Goal: Connect with others: Connect with others

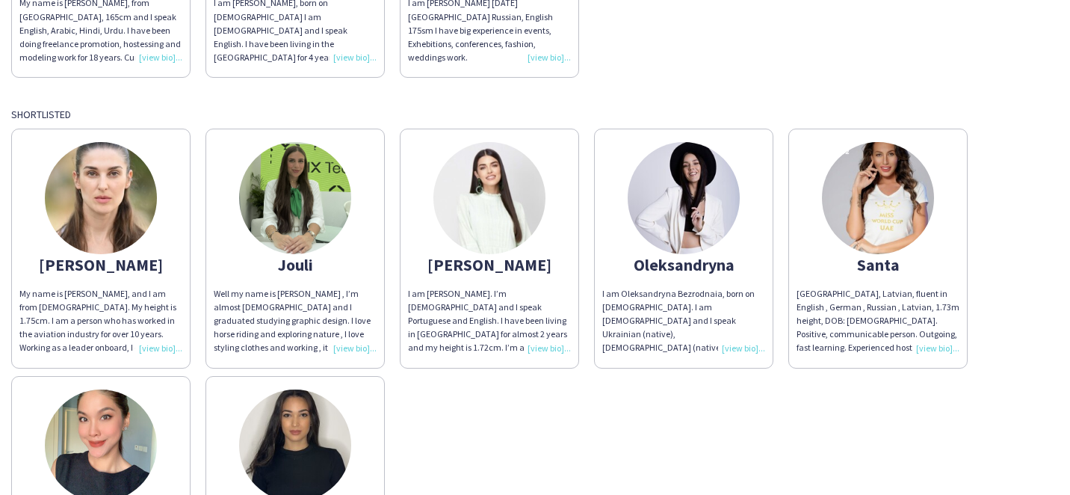
scroll to position [431, 0]
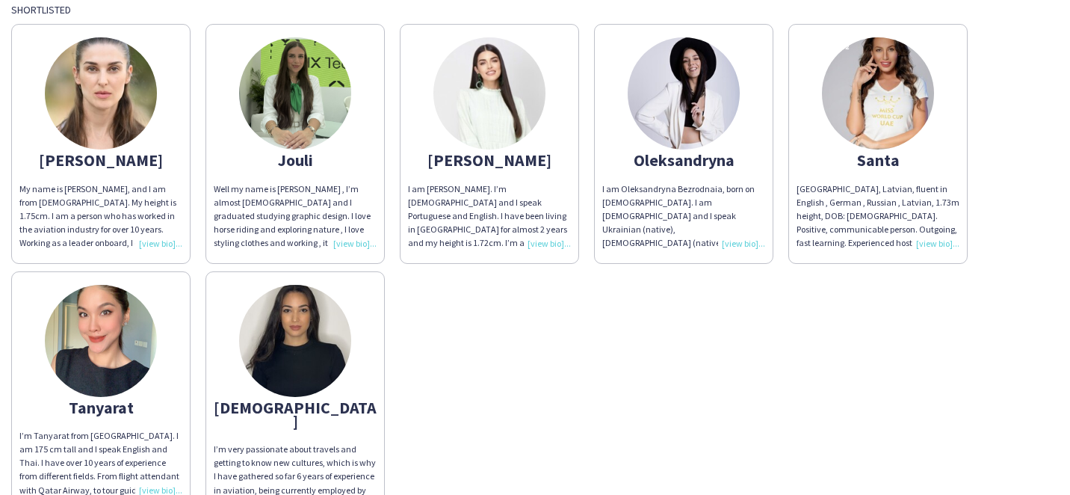
click at [100, 417] on app-share-pages-crew-card "Tanyarat I’m Tanyarat from [GEOGRAPHIC_DATA]. I am 175 cm tall and I speak Engl…" at bounding box center [100, 397] width 179 height 253
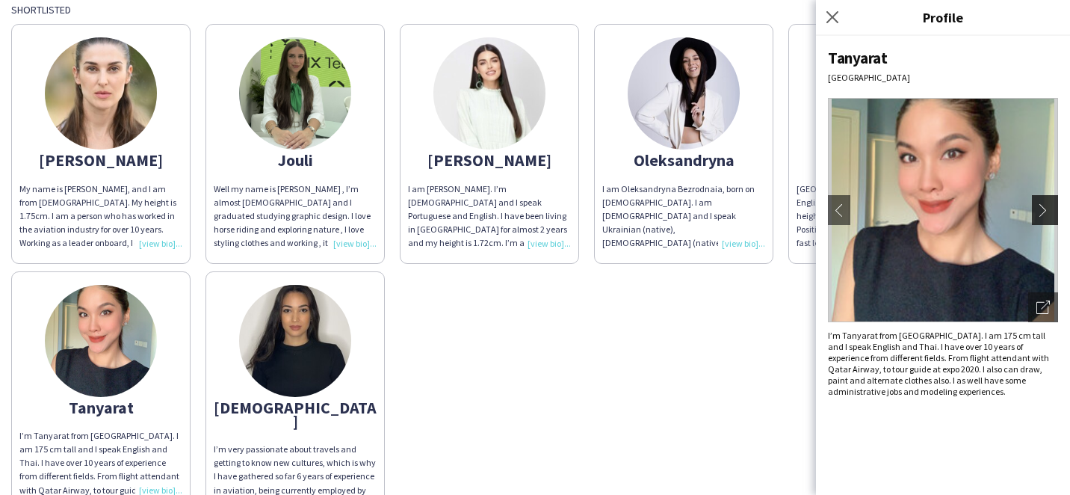
click at [1040, 201] on button "chevron-right" at bounding box center [1047, 210] width 30 height 30
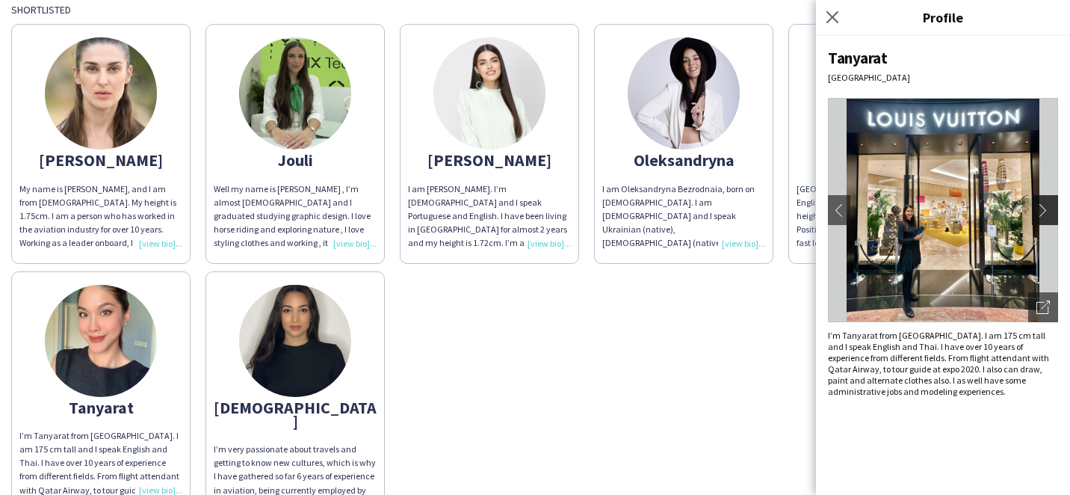
click at [1040, 200] on button "chevron-right" at bounding box center [1047, 210] width 30 height 30
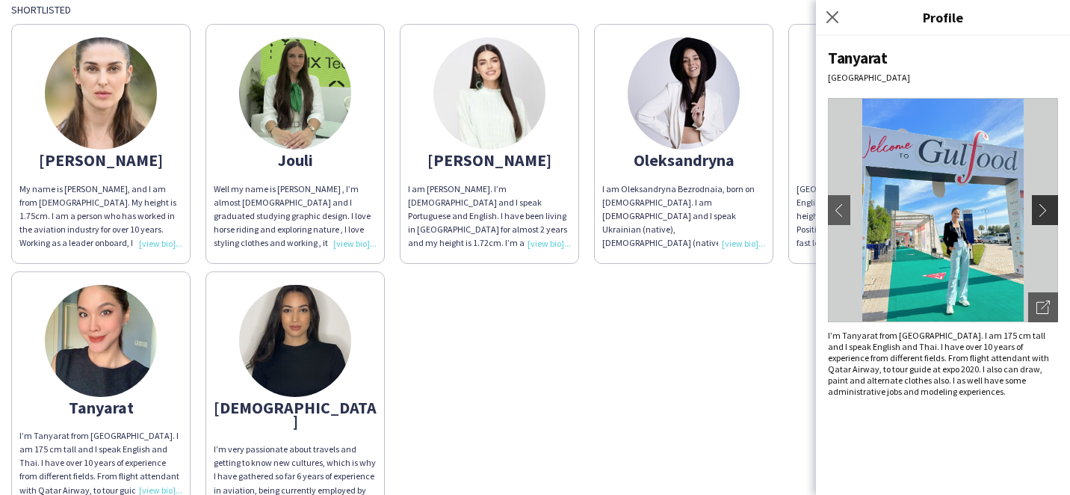
click at [1051, 213] on app-icon "chevron-right" at bounding box center [1047, 209] width 21 height 13
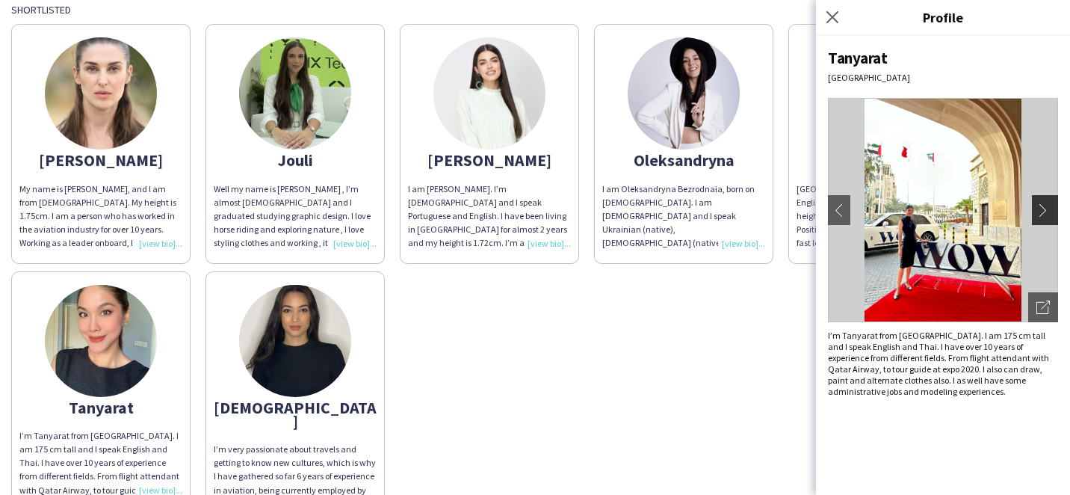
click at [1051, 213] on app-icon "chevron-right" at bounding box center [1047, 209] width 21 height 13
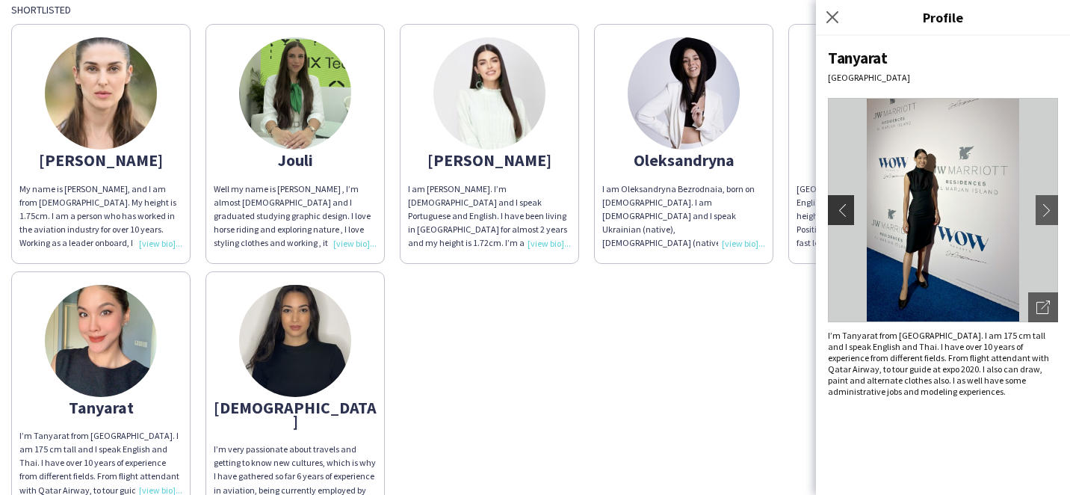
click at [839, 212] on app-icon "chevron-left" at bounding box center [839, 209] width 21 height 13
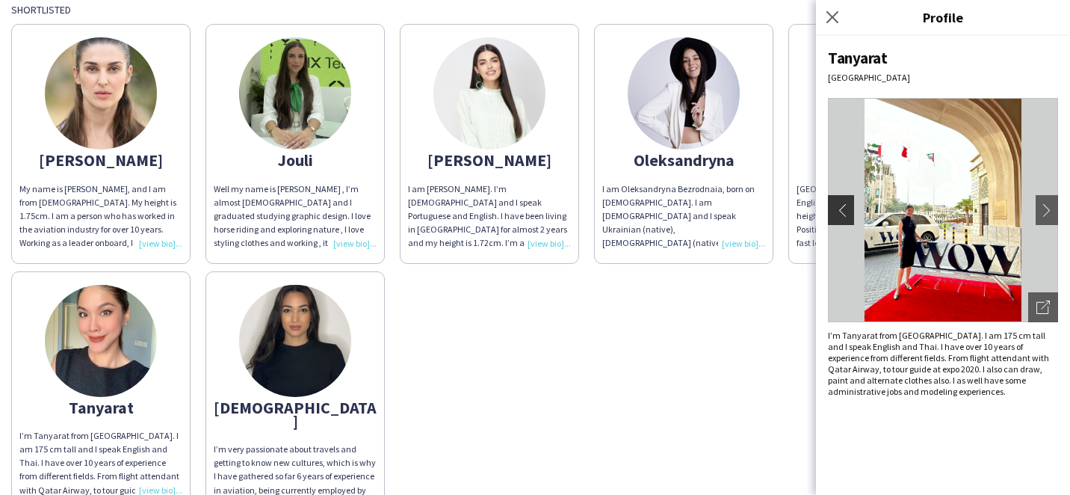
click at [839, 212] on app-icon "chevron-left" at bounding box center [839, 209] width 21 height 13
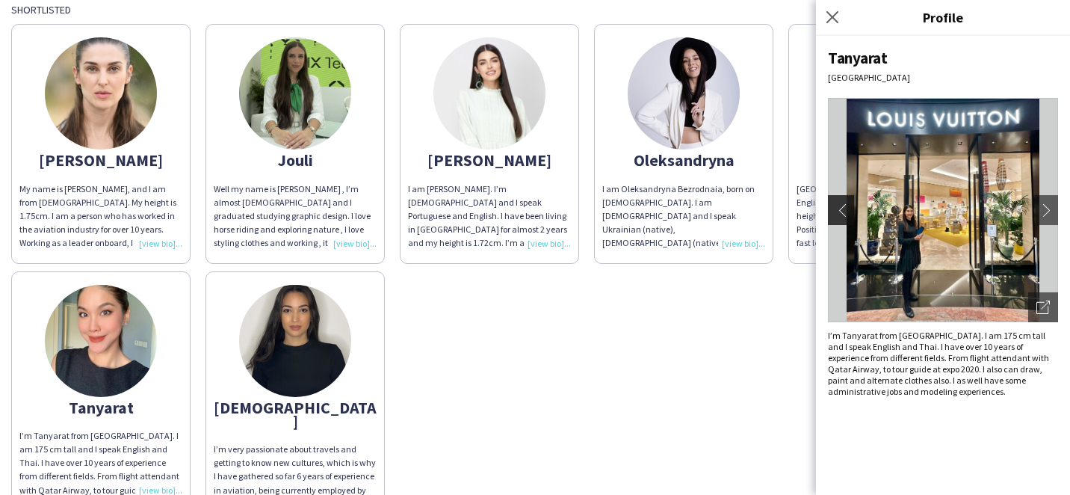
click at [839, 212] on app-icon "chevron-left" at bounding box center [839, 209] width 21 height 13
